Goal: Task Accomplishment & Management: Manage account settings

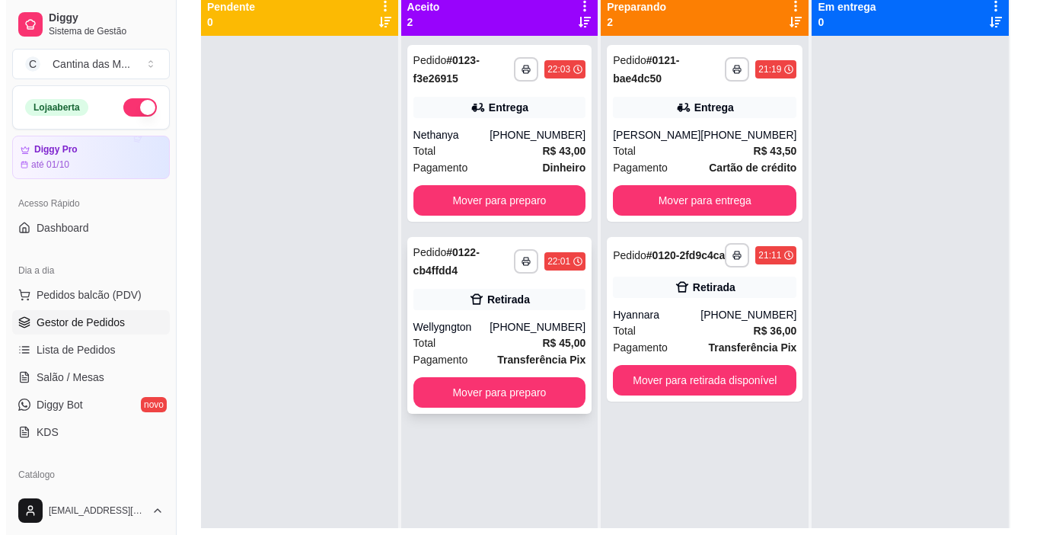
scroll to position [228, 0]
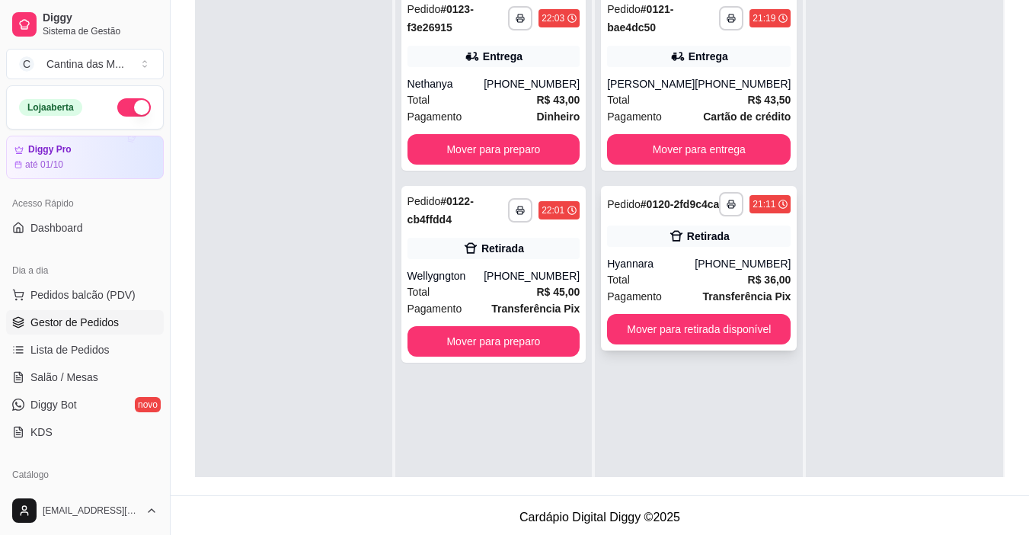
click at [640, 285] on div "Total R$ 36,00" at bounding box center [699, 279] width 184 height 17
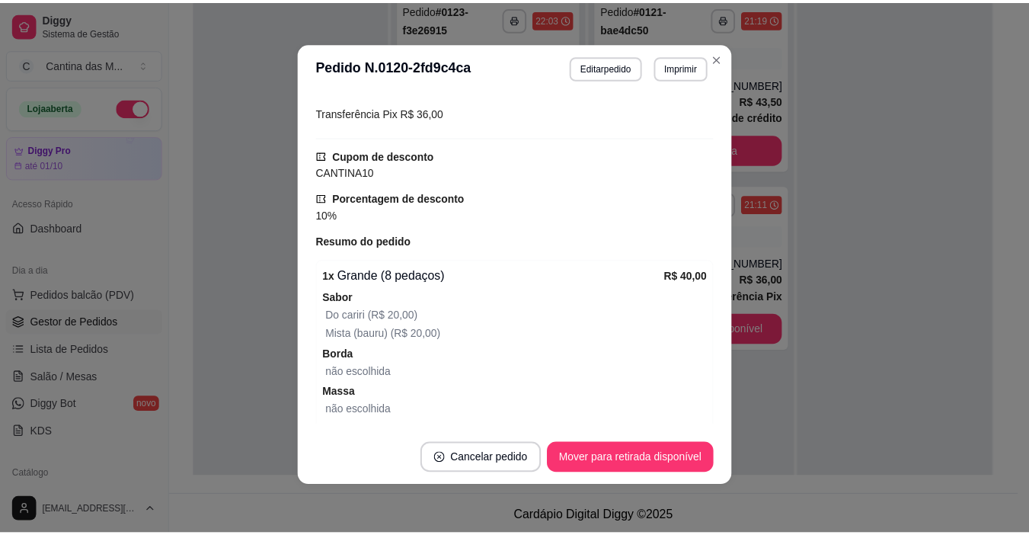
scroll to position [421, 0]
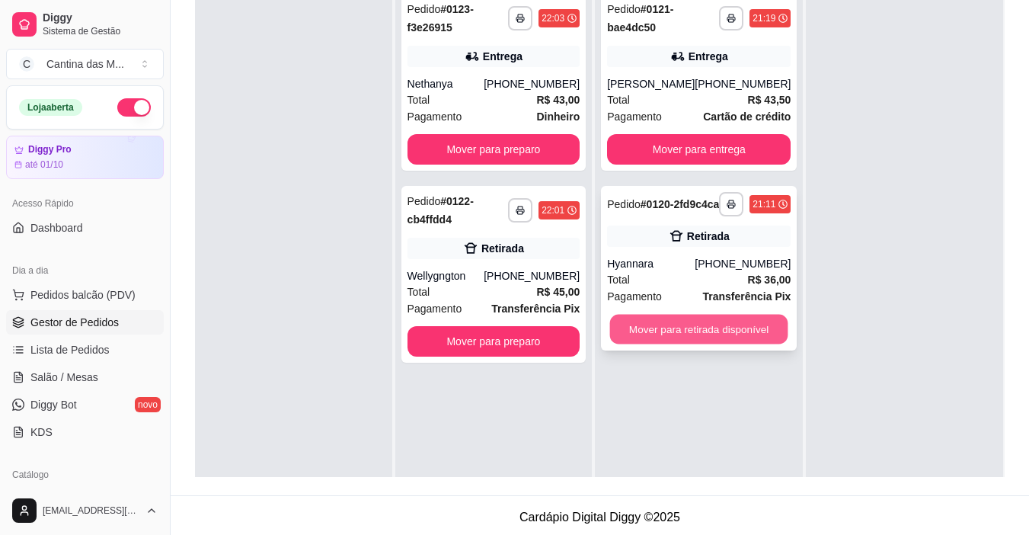
click at [752, 338] on button "Mover para retirada disponível" at bounding box center [699, 329] width 178 height 30
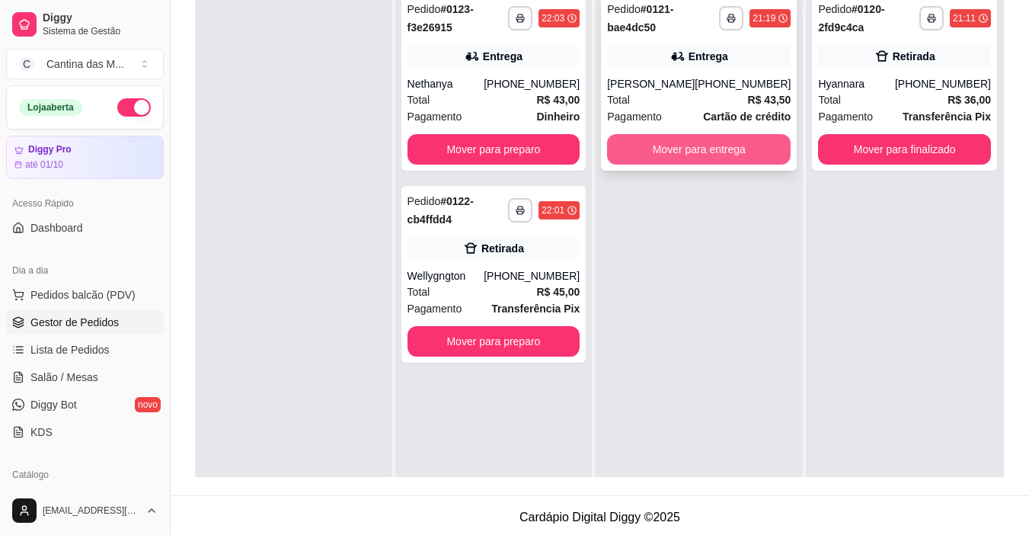
click at [709, 144] on button "Mover para entrega" at bounding box center [699, 149] width 184 height 30
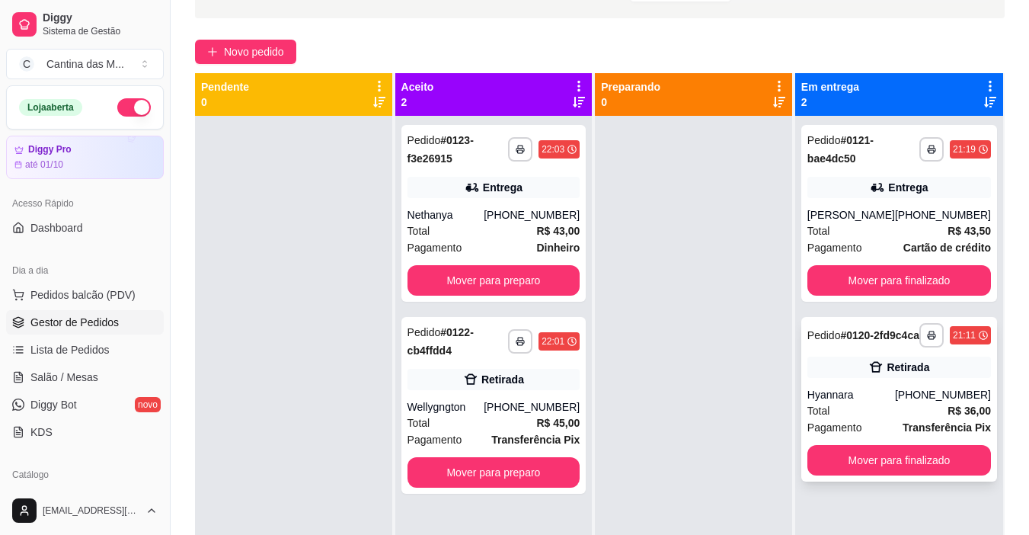
scroll to position [76, 0]
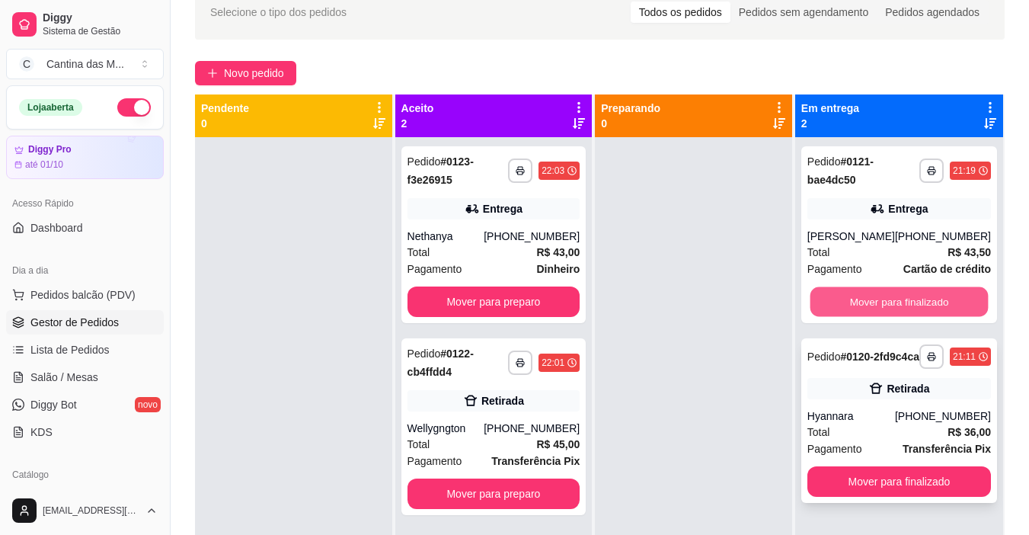
click at [834, 314] on button "Mover para finalizado" at bounding box center [898, 302] width 178 height 30
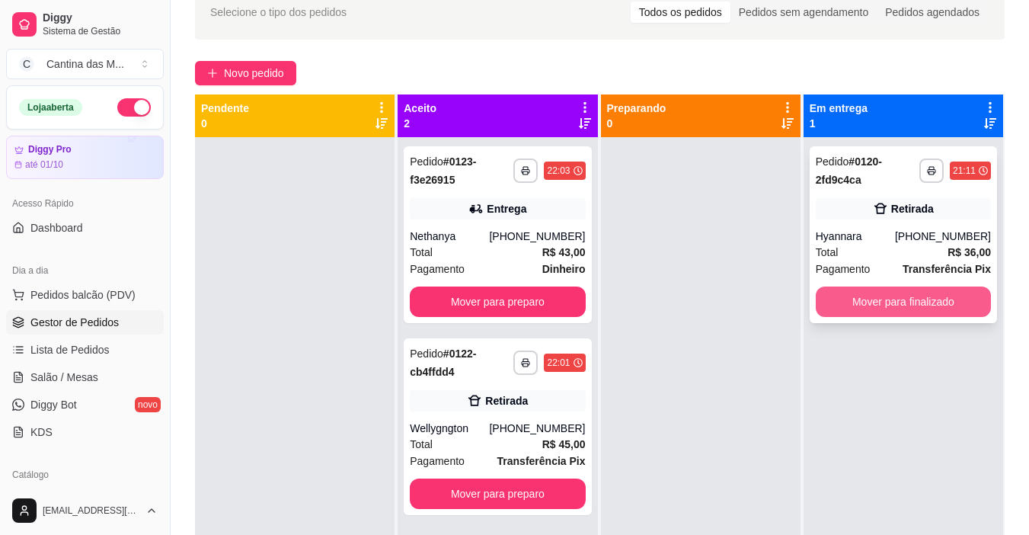
click at [908, 308] on button "Mover para finalizado" at bounding box center [903, 301] width 175 height 30
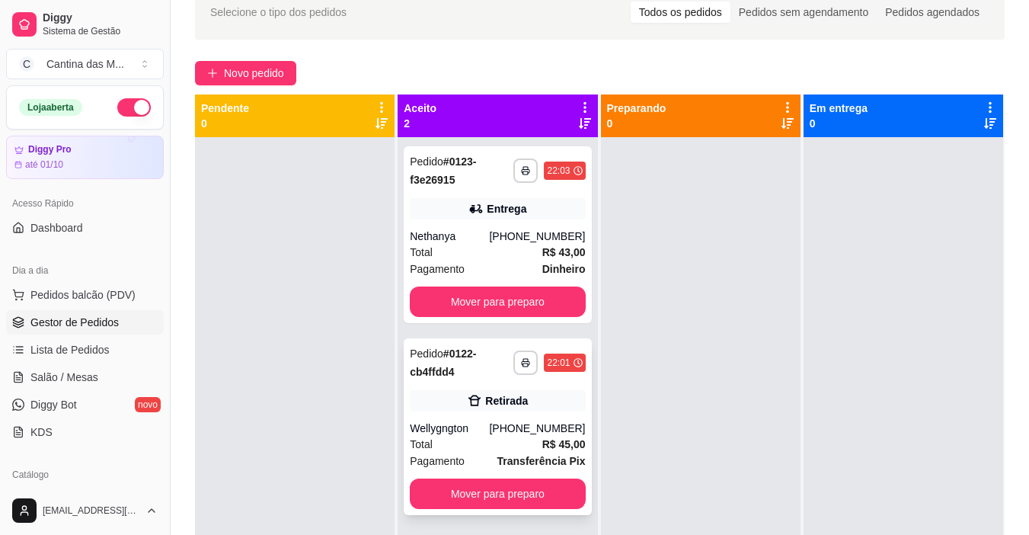
scroll to position [43, 0]
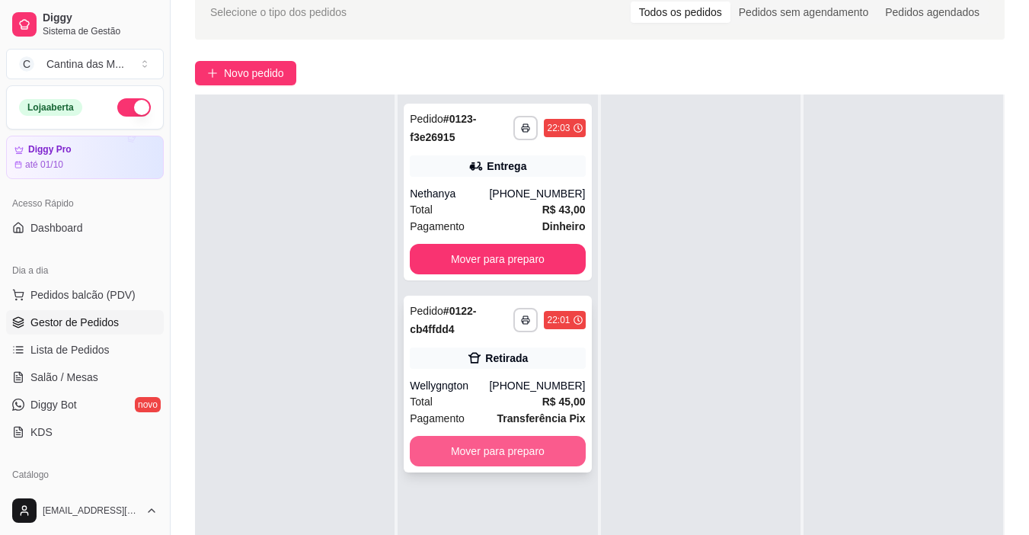
click at [506, 452] on button "Mover para preparo" at bounding box center [497, 451] width 175 height 30
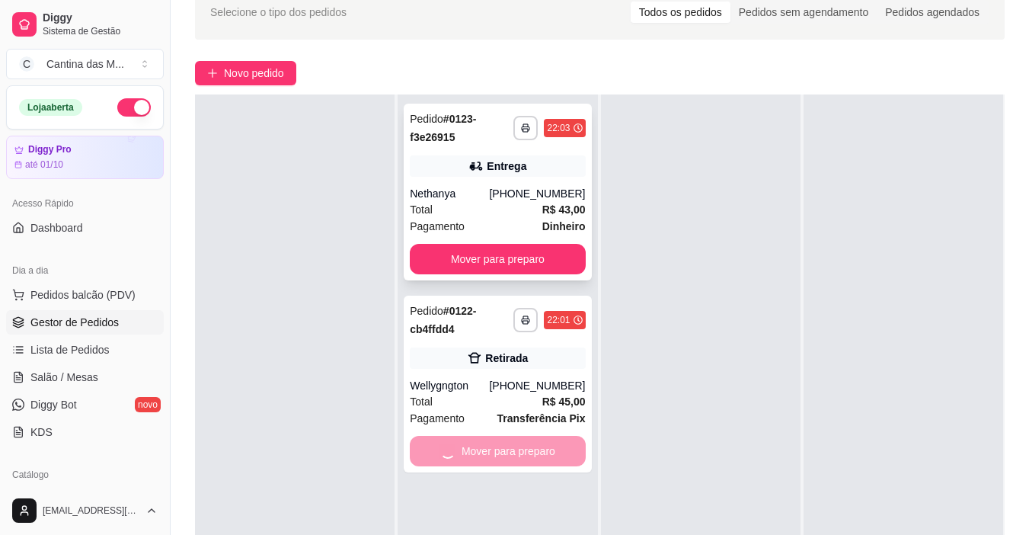
click at [541, 243] on div "**********" at bounding box center [497, 192] width 187 height 177
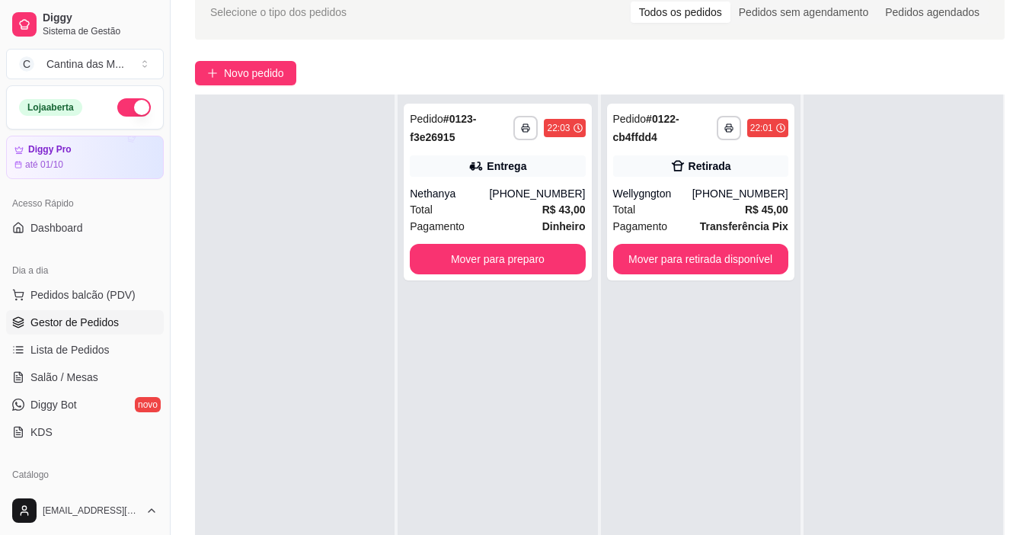
scroll to position [0, 0]
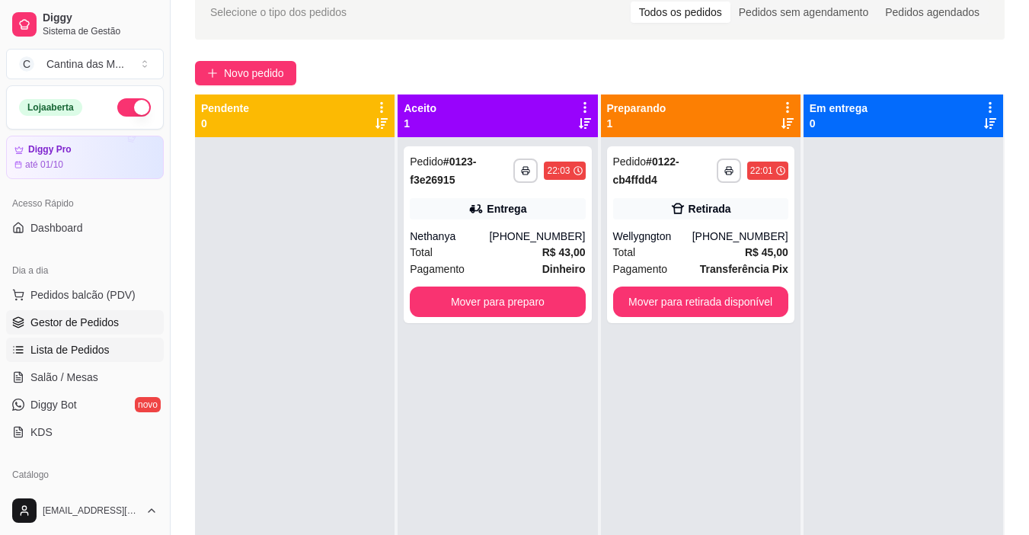
click at [65, 354] on span "Lista de Pedidos" at bounding box center [69, 349] width 79 height 15
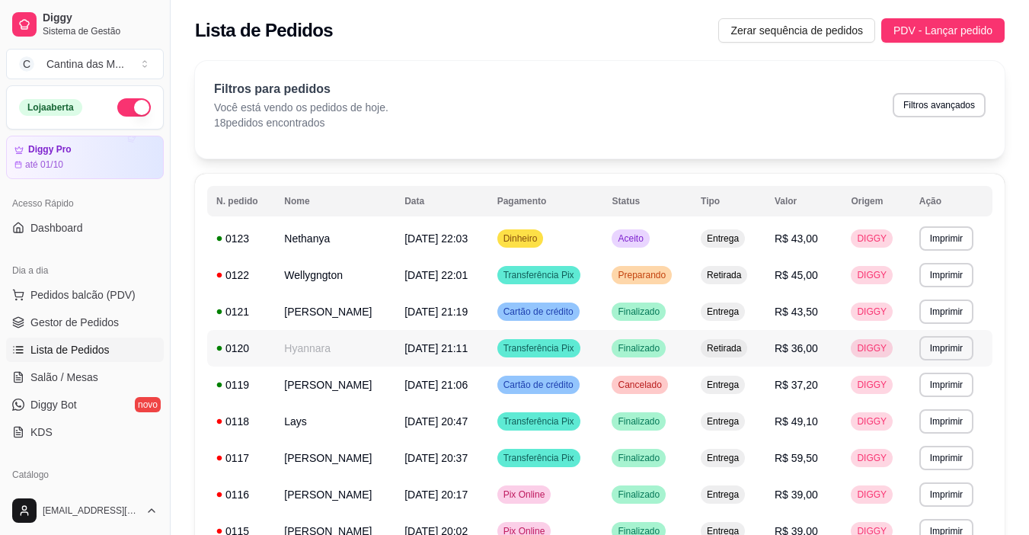
click at [318, 350] on td "Hyannara" at bounding box center [335, 348] width 120 height 37
click at [91, 315] on span "Gestor de Pedidos" at bounding box center [74, 321] width 88 height 15
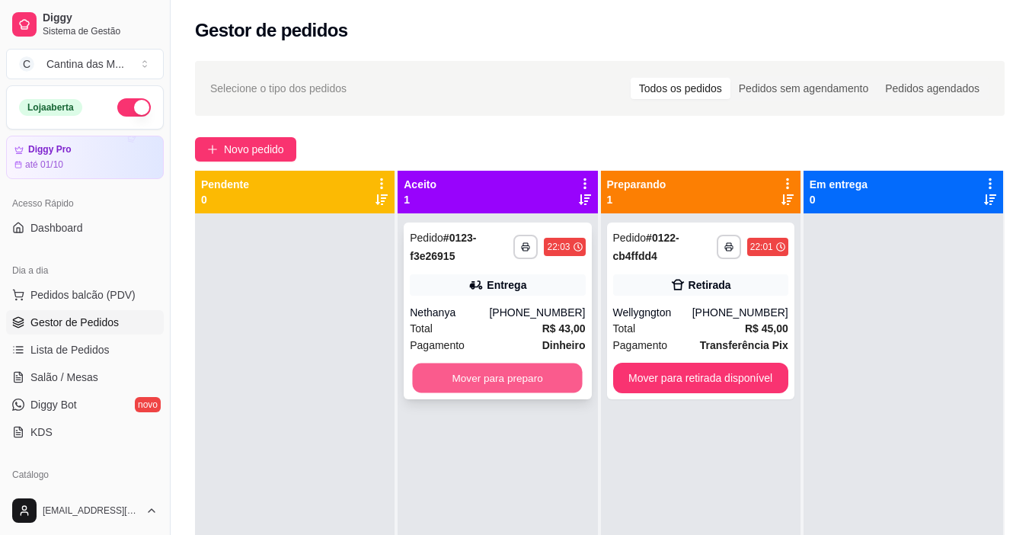
click at [551, 378] on button "Mover para preparo" at bounding box center [498, 378] width 170 height 30
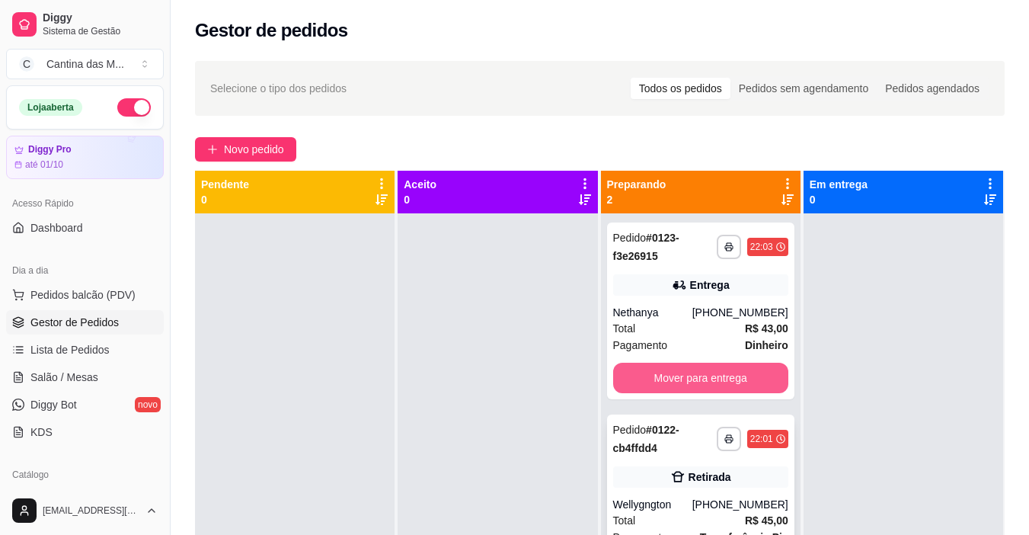
click at [739, 378] on button "Mover para entrega" at bounding box center [700, 377] width 175 height 30
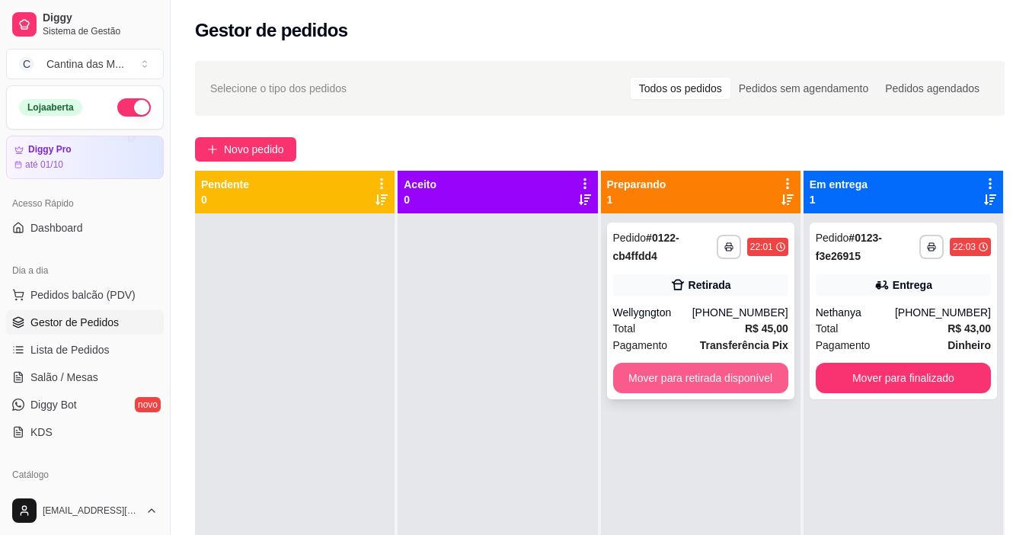
click at [739, 378] on button "Mover para retirada disponível" at bounding box center [700, 377] width 175 height 30
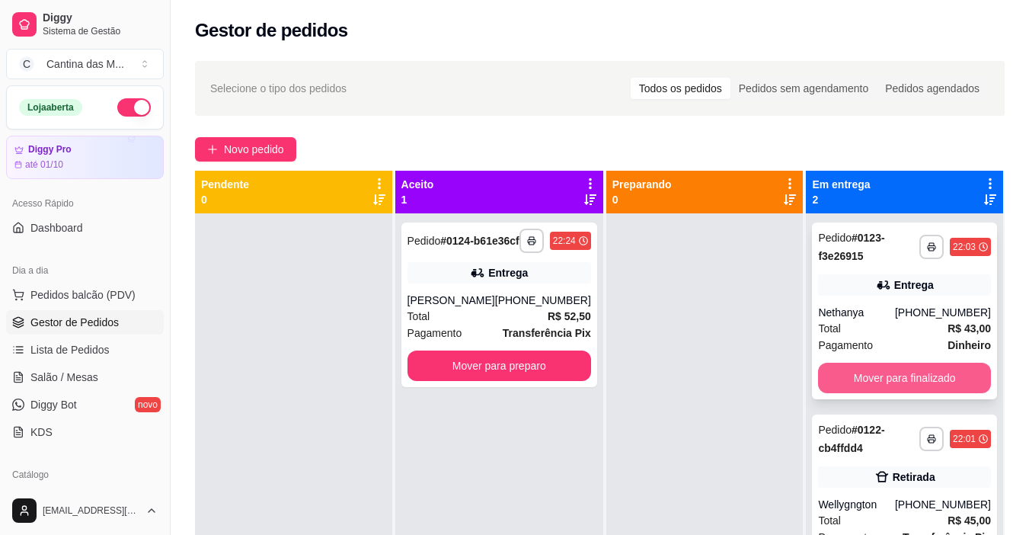
click at [860, 377] on button "Mover para finalizado" at bounding box center [904, 377] width 173 height 30
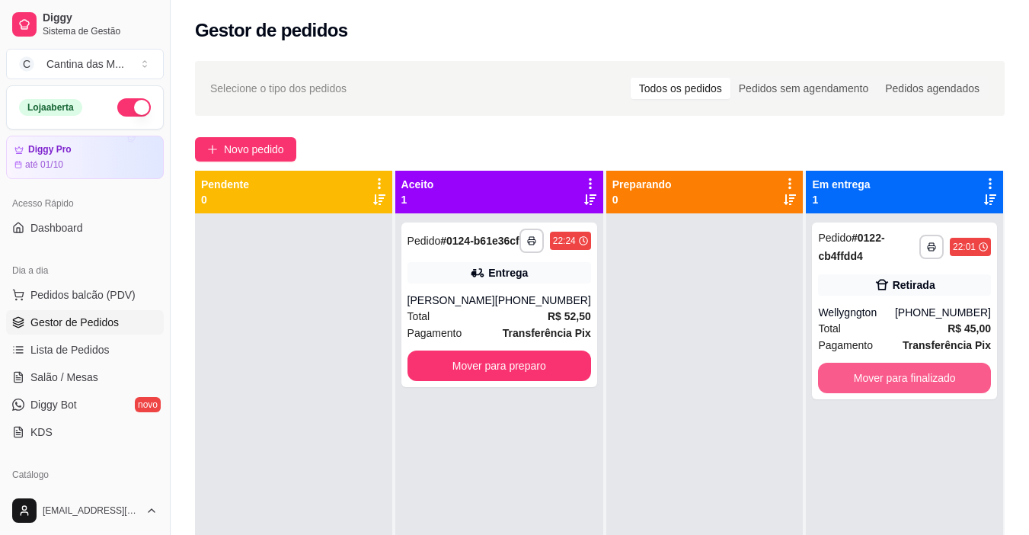
click at [860, 377] on button "Mover para finalizado" at bounding box center [904, 377] width 173 height 30
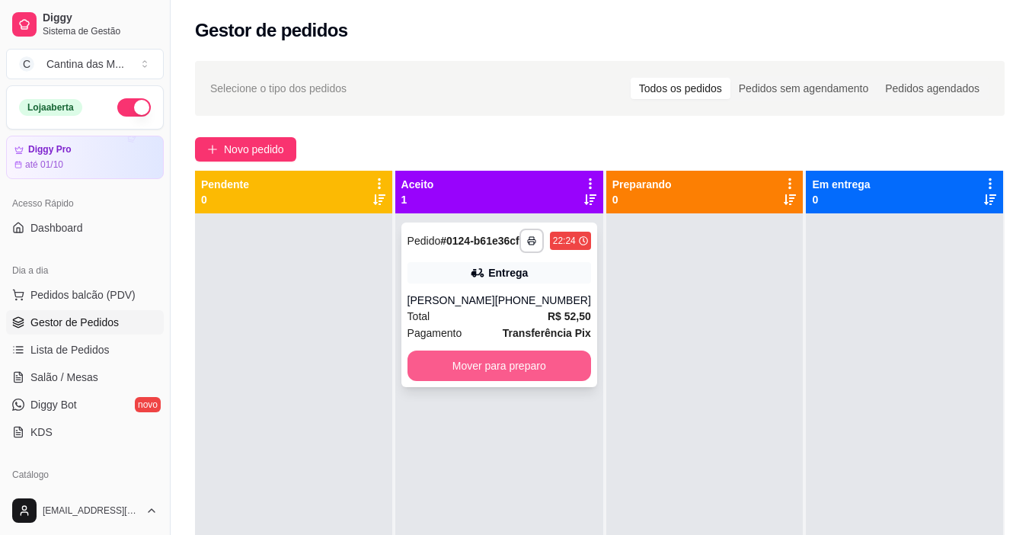
click at [498, 368] on button "Mover para preparo" at bounding box center [499, 365] width 184 height 30
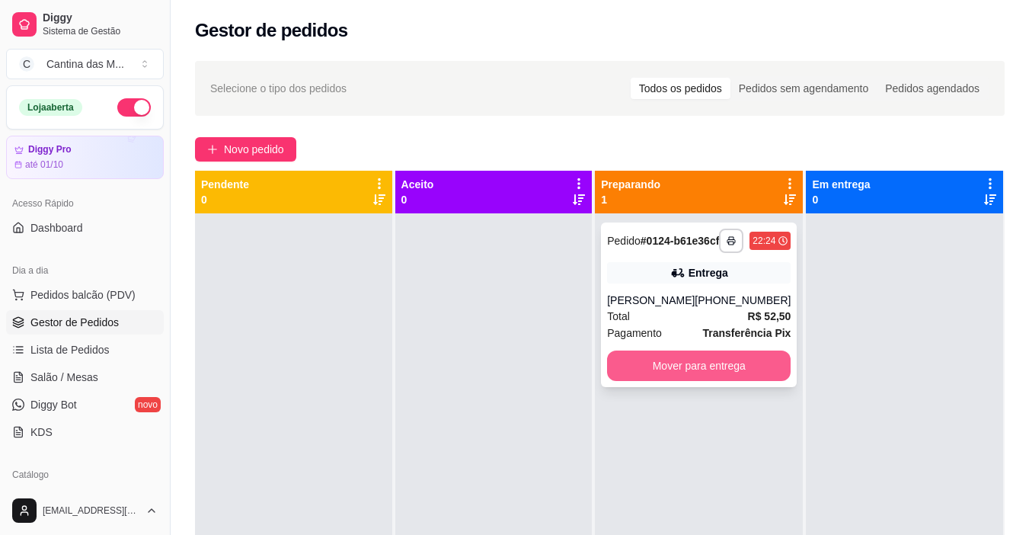
click at [656, 376] on button "Mover para entrega" at bounding box center [699, 365] width 184 height 30
